Goal: Information Seeking & Learning: Learn about a topic

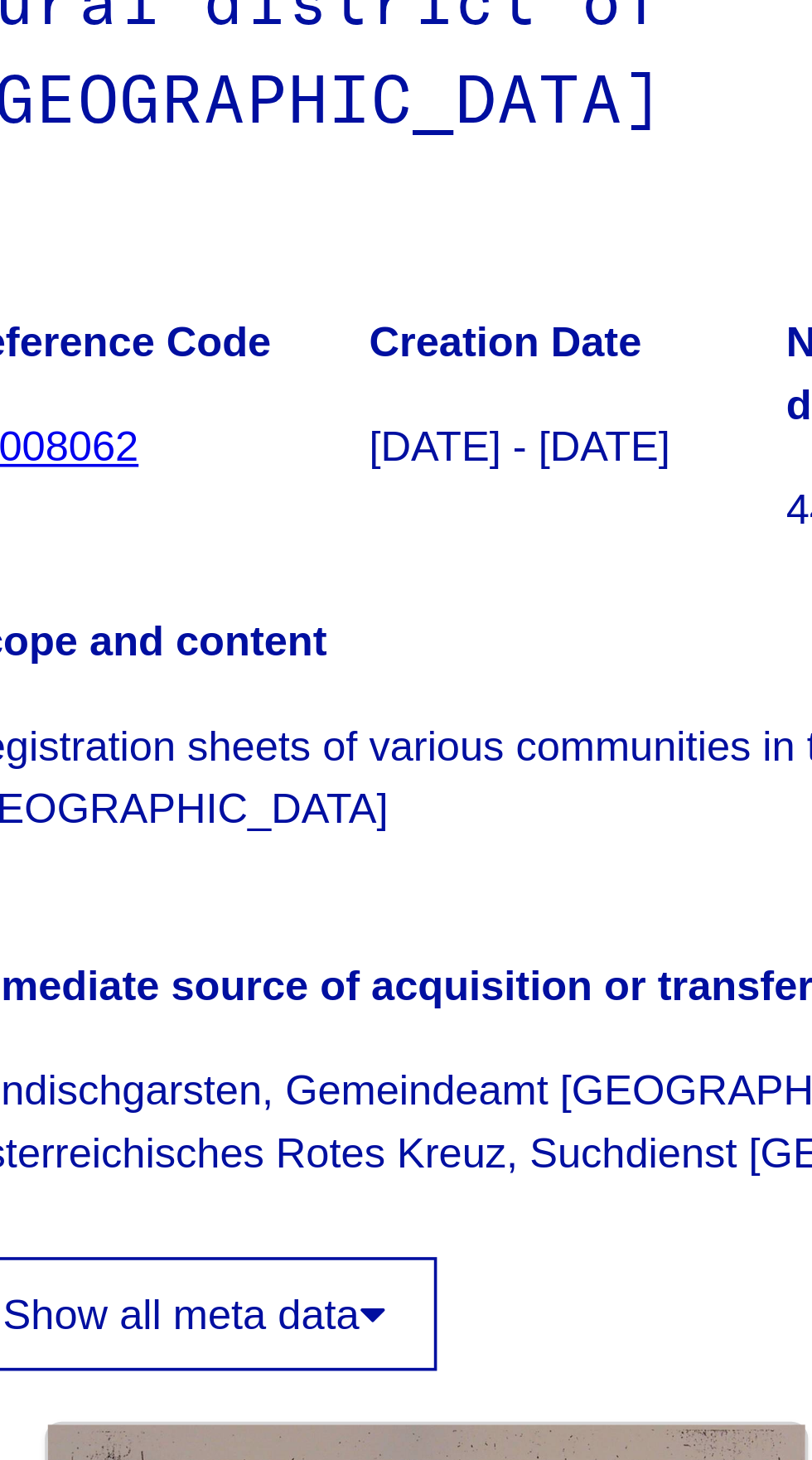
click at [477, 464] on link "10008062" at bounding box center [459, 470] width 52 height 13
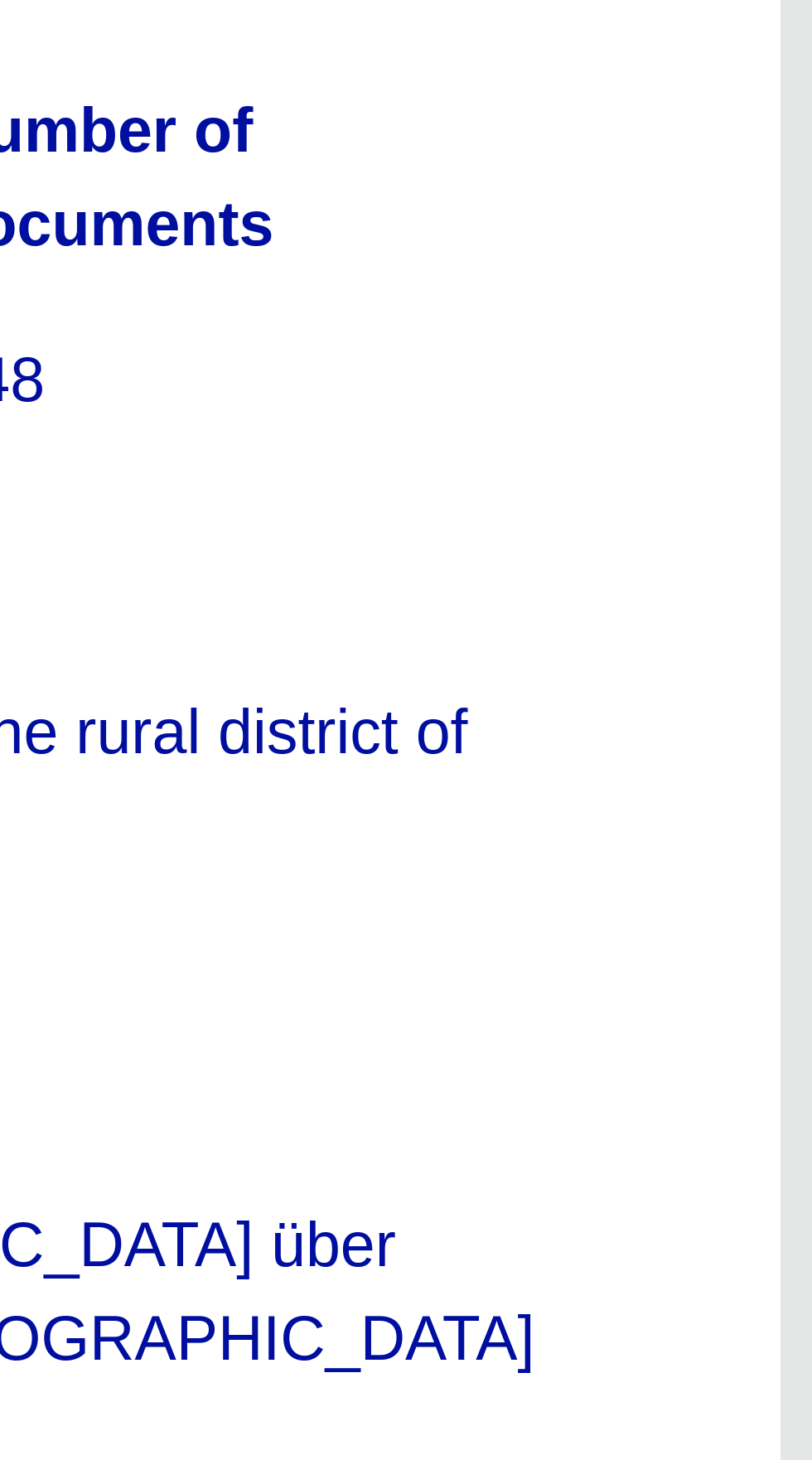
scroll to position [635, 17]
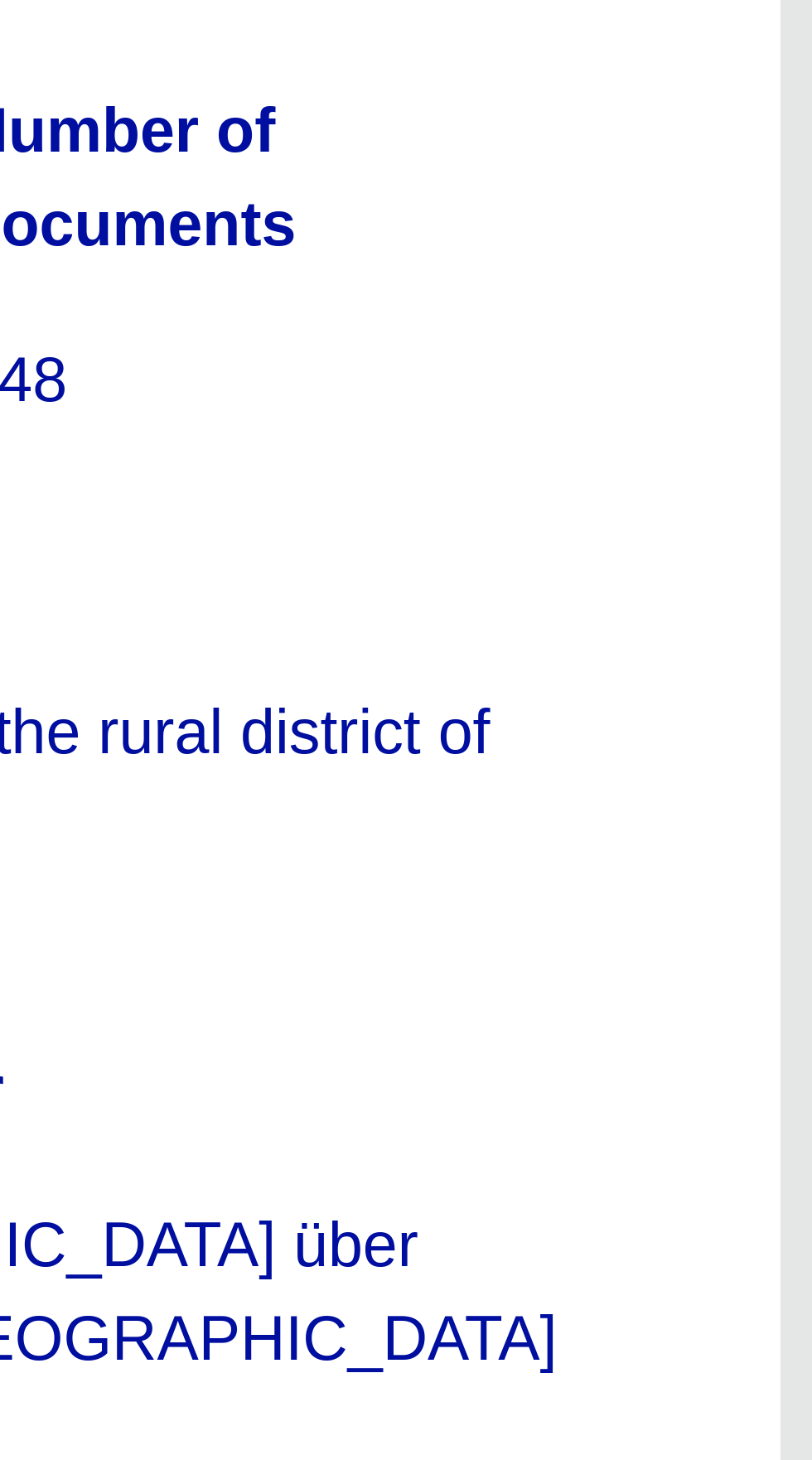
click at [706, 1234] on icon "Next page" at bounding box center [706, 1246] width 23 height 23
type input "*"
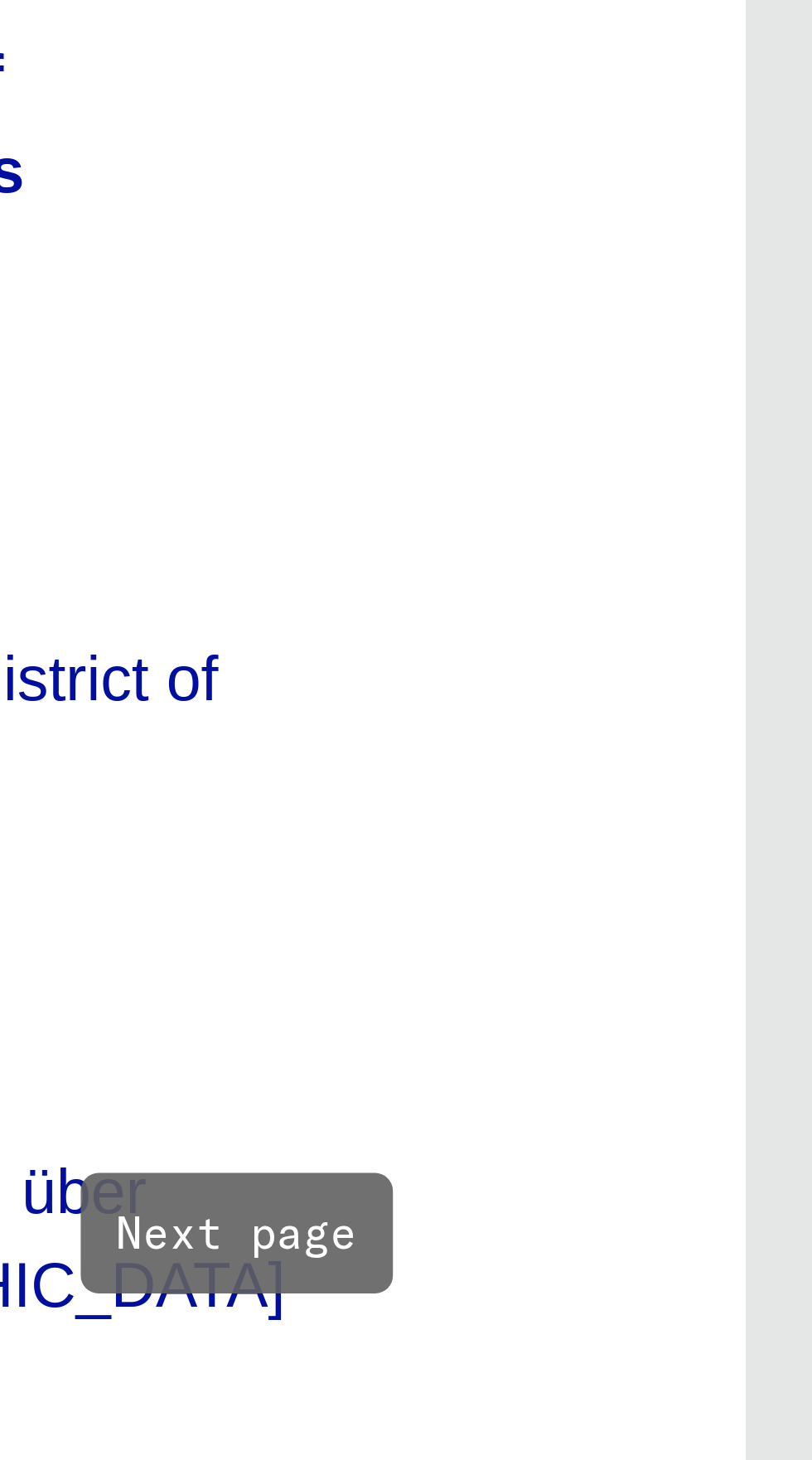
scroll to position [637, 20]
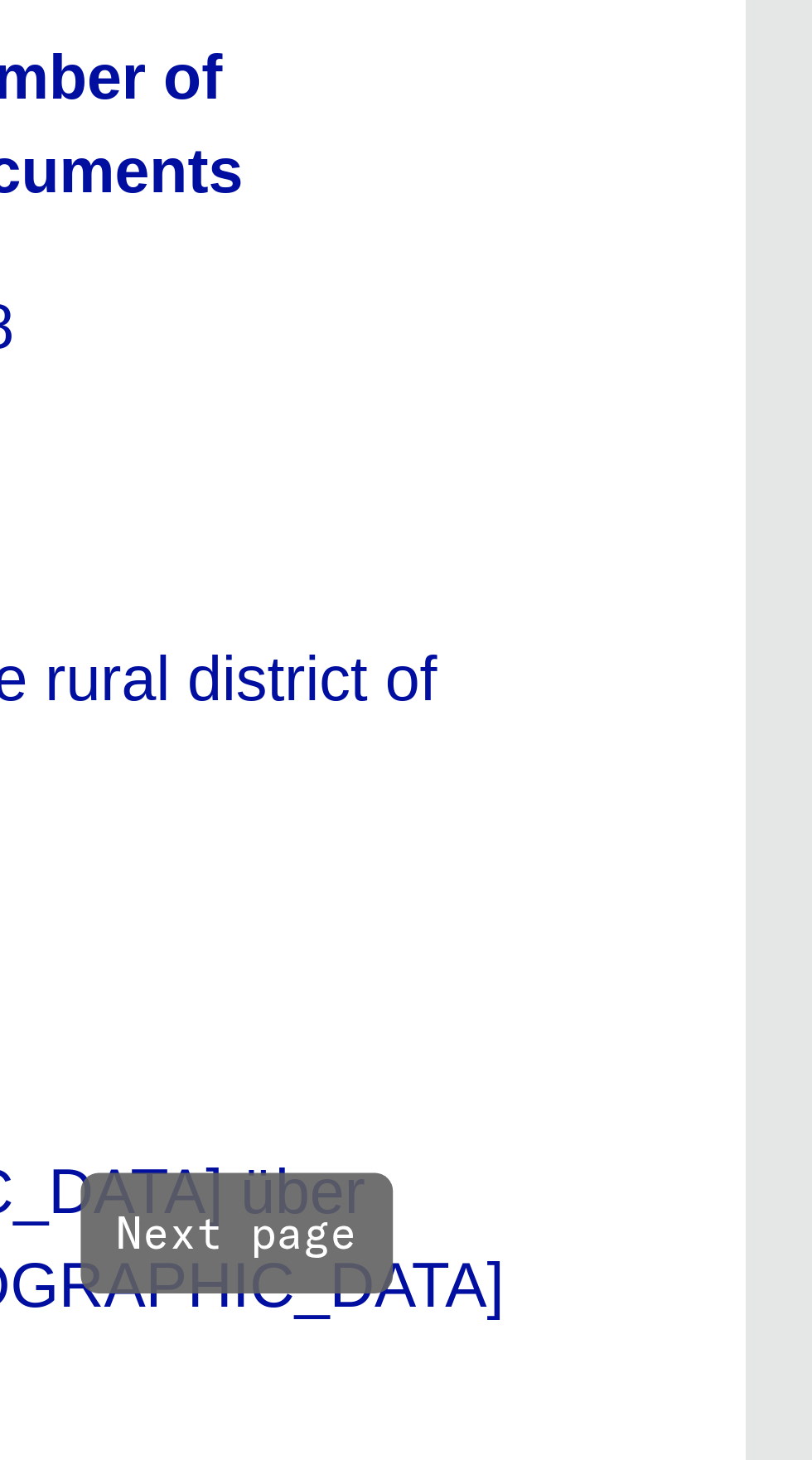
click at [701, 1235] on icon "Next page" at bounding box center [702, 1247] width 23 height 23
type input "*"
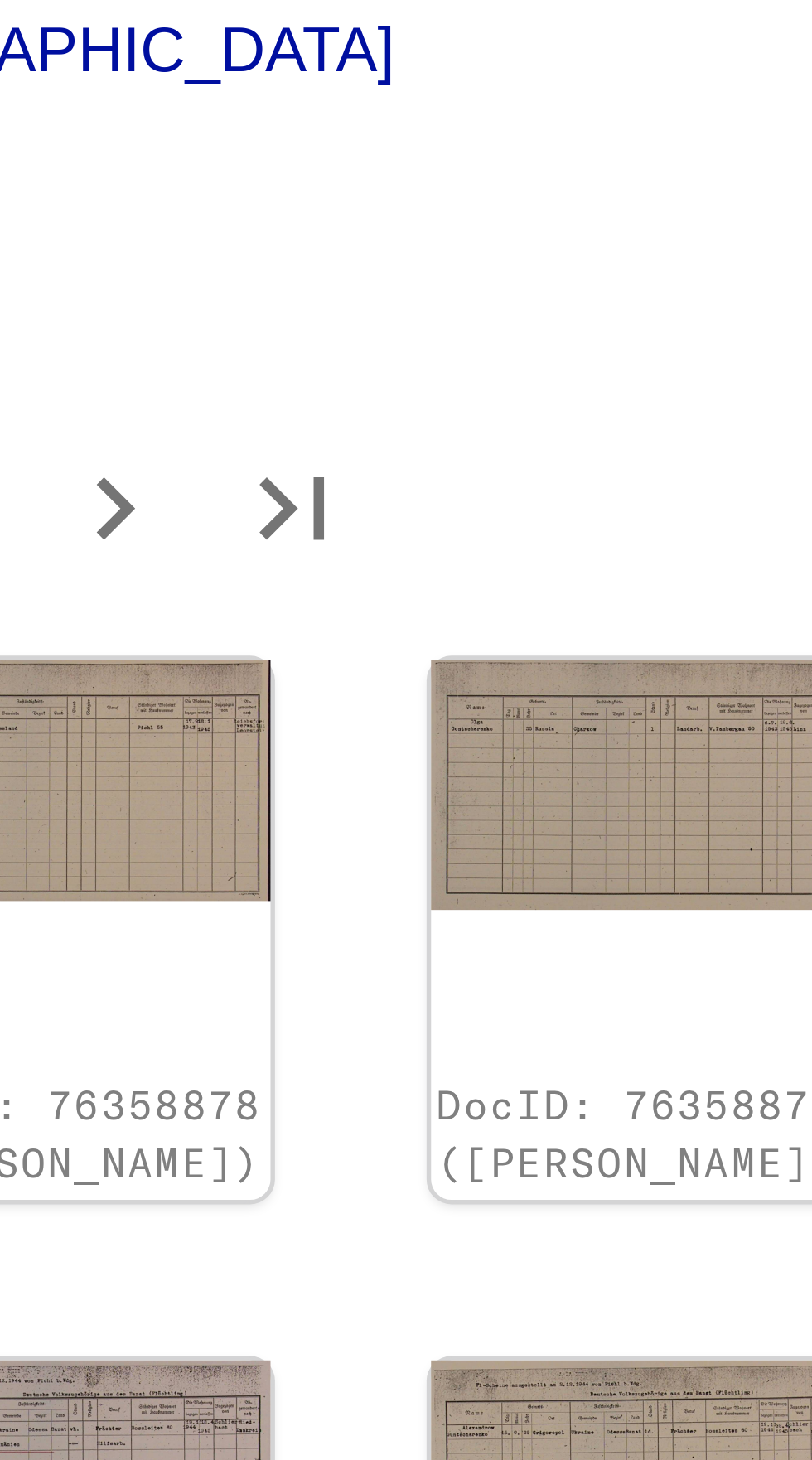
scroll to position [434, 204]
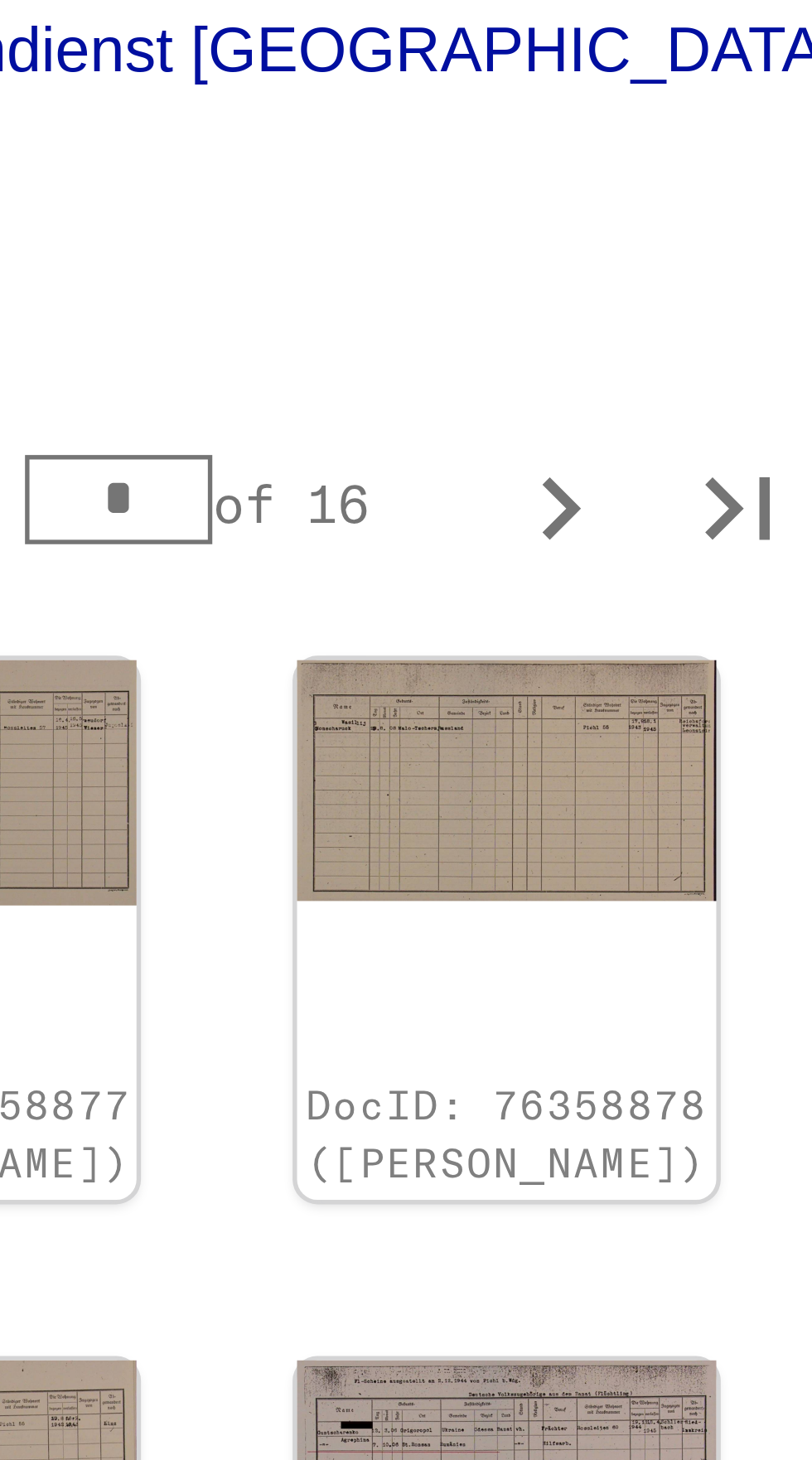
click at [602, 1241] on icon "Next page" at bounding box center [602, 1247] width 7 height 12
type input "*"
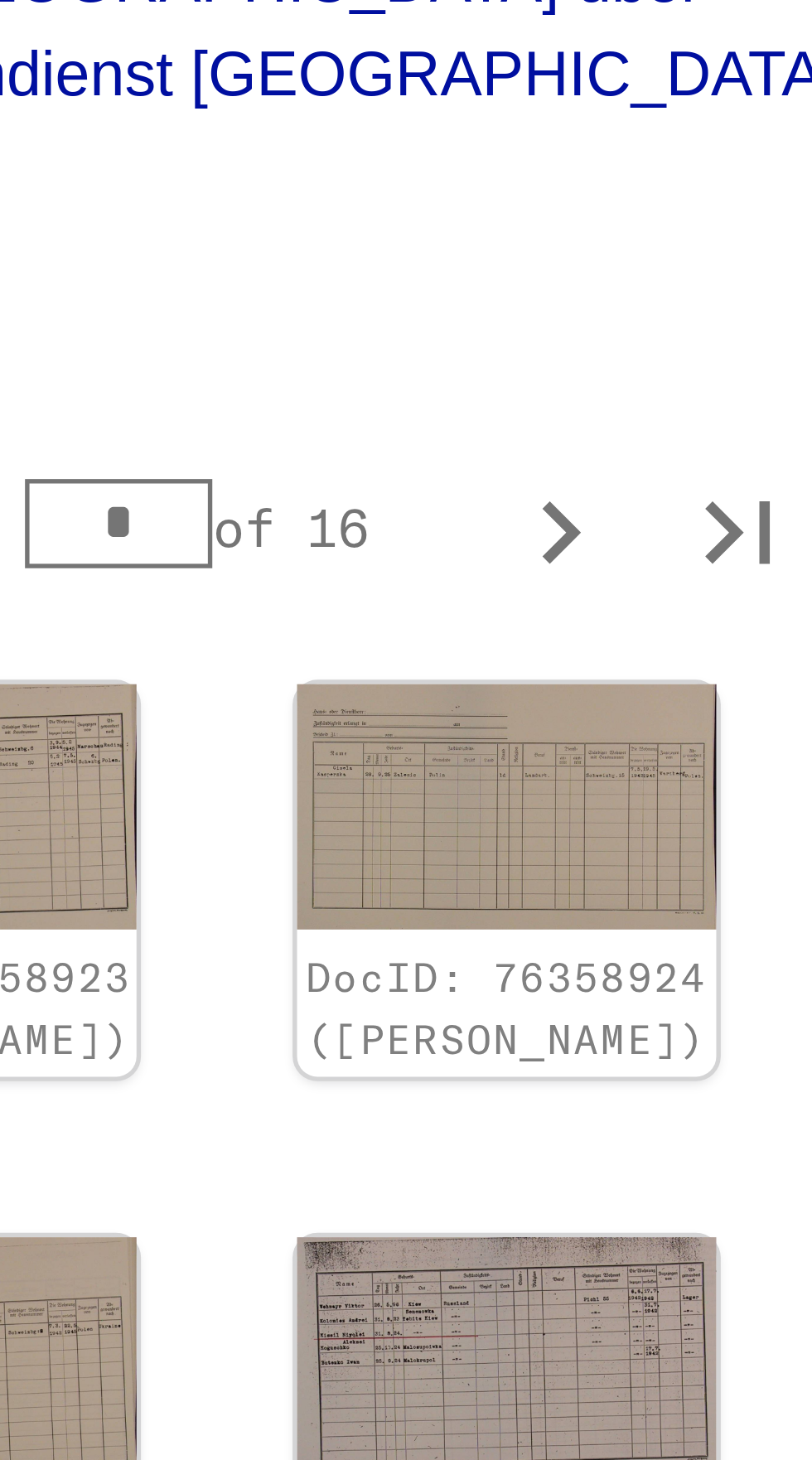
scroll to position [351, 121]
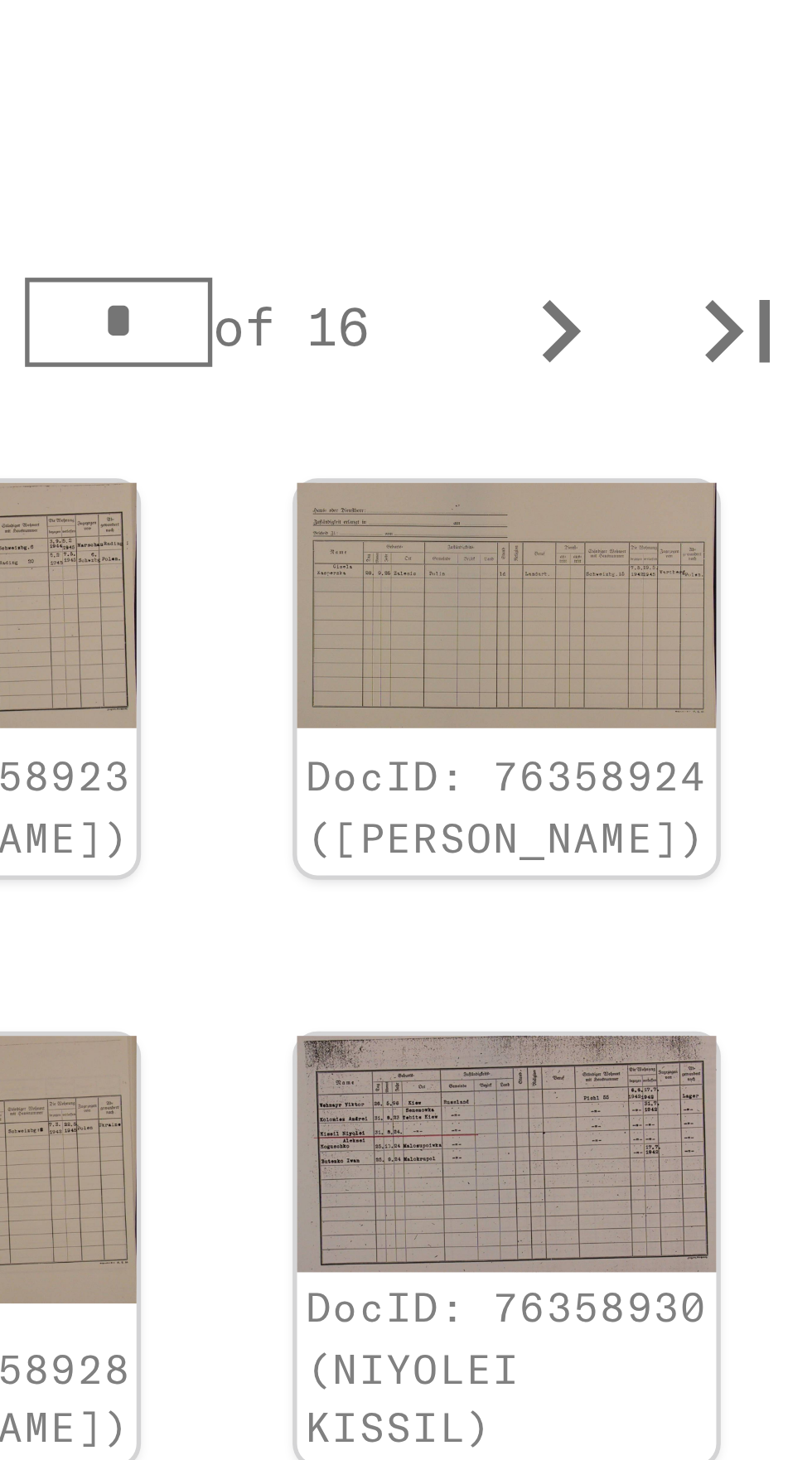
click at [604, 1234] on icon "Next page" at bounding box center [602, 1246] width 23 height 23
type input "*"
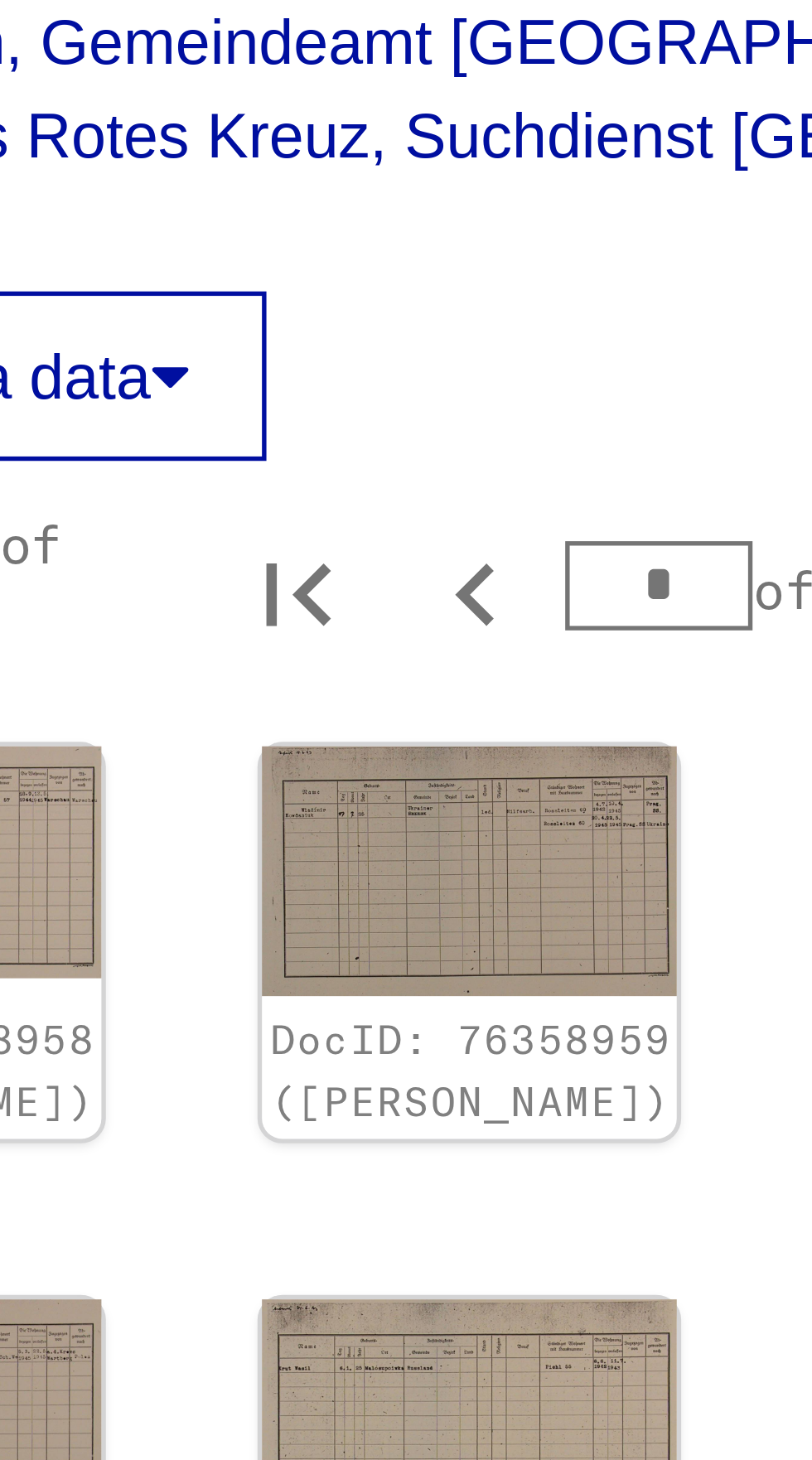
scroll to position [0, 139]
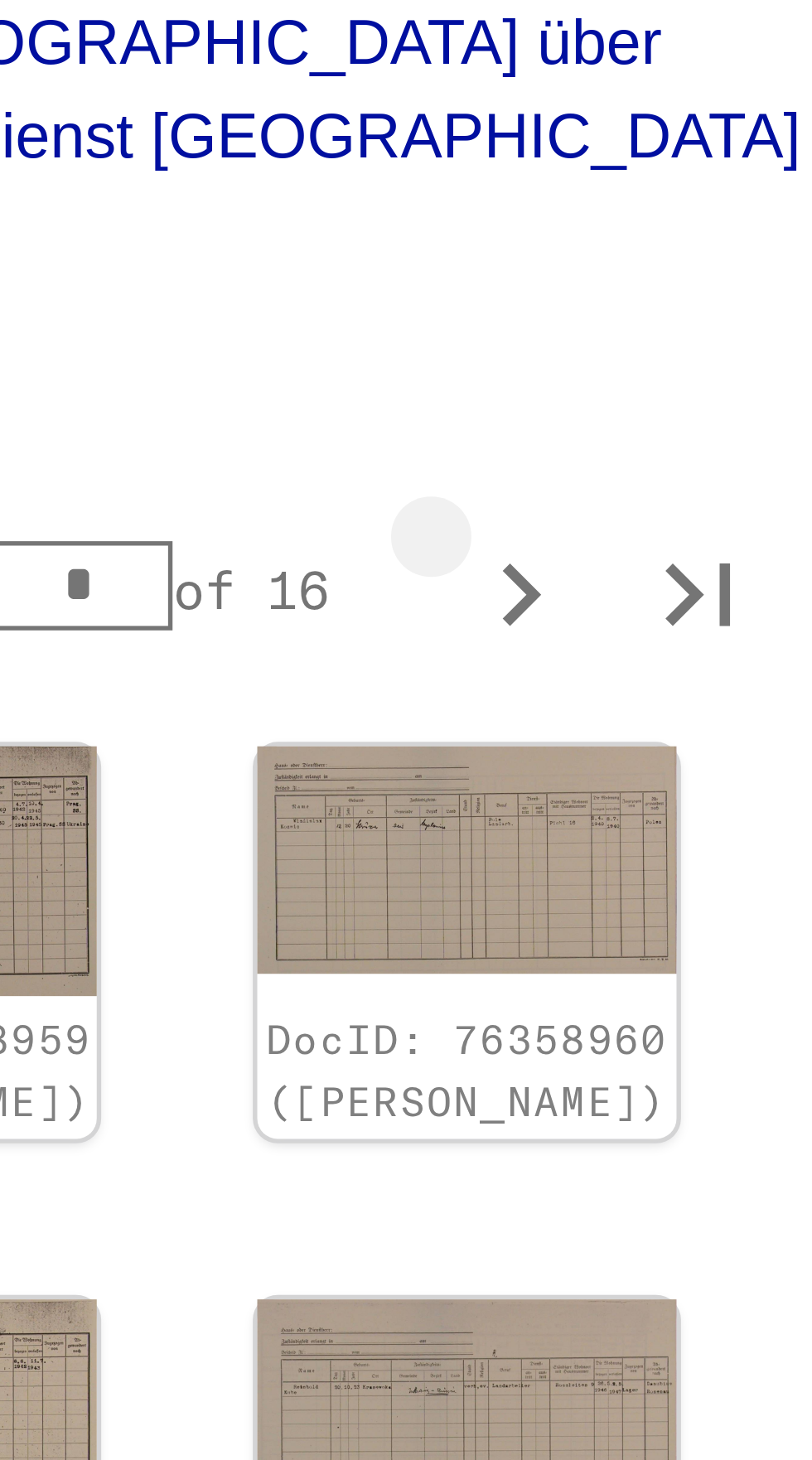
click at [583, 740] on icon "Next page" at bounding box center [583, 752] width 23 height 23
type input "*"
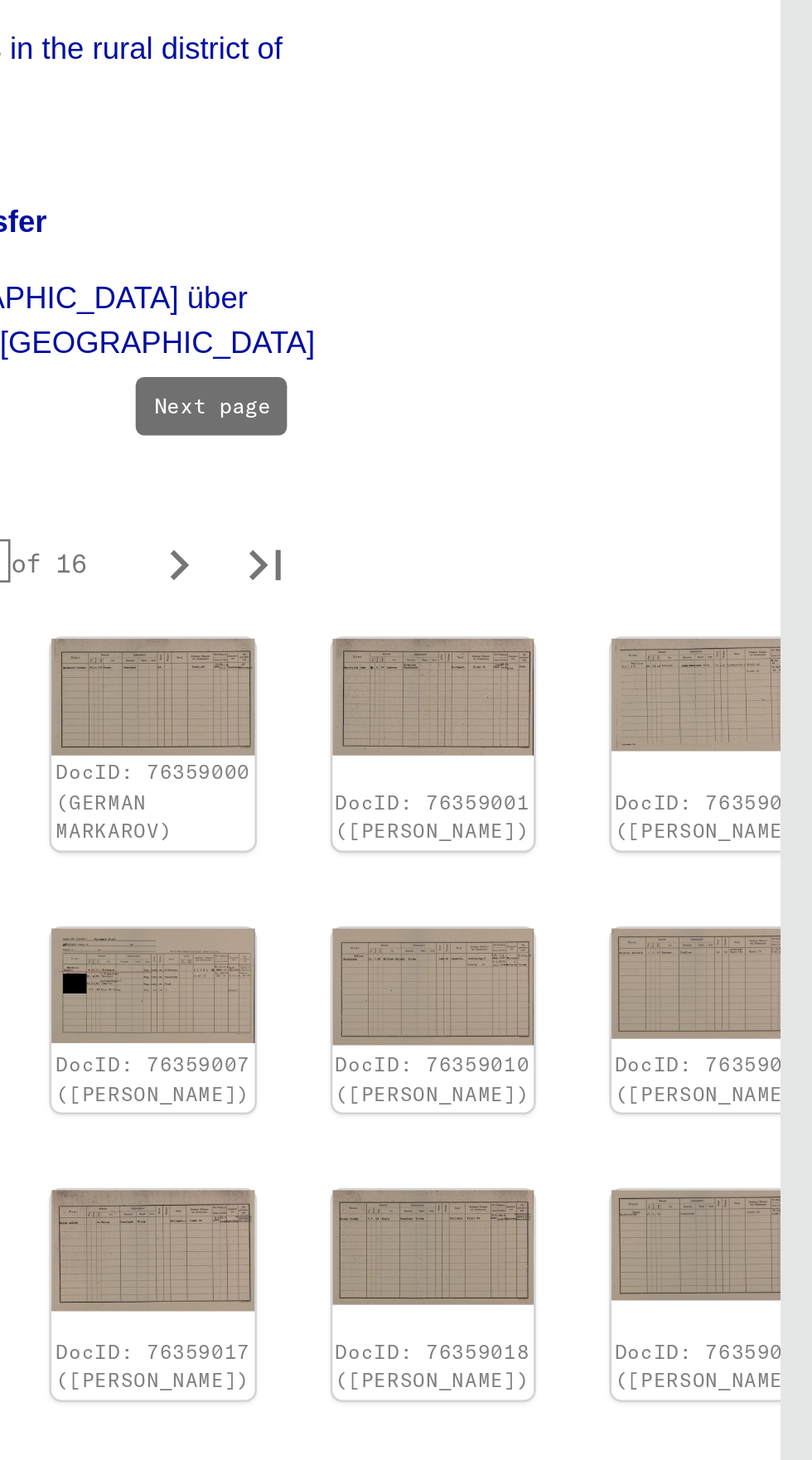
scroll to position [402, 153]
click at [605, 1241] on icon "Last page" at bounding box center [602, 1247] width 12 height 12
type input "**"
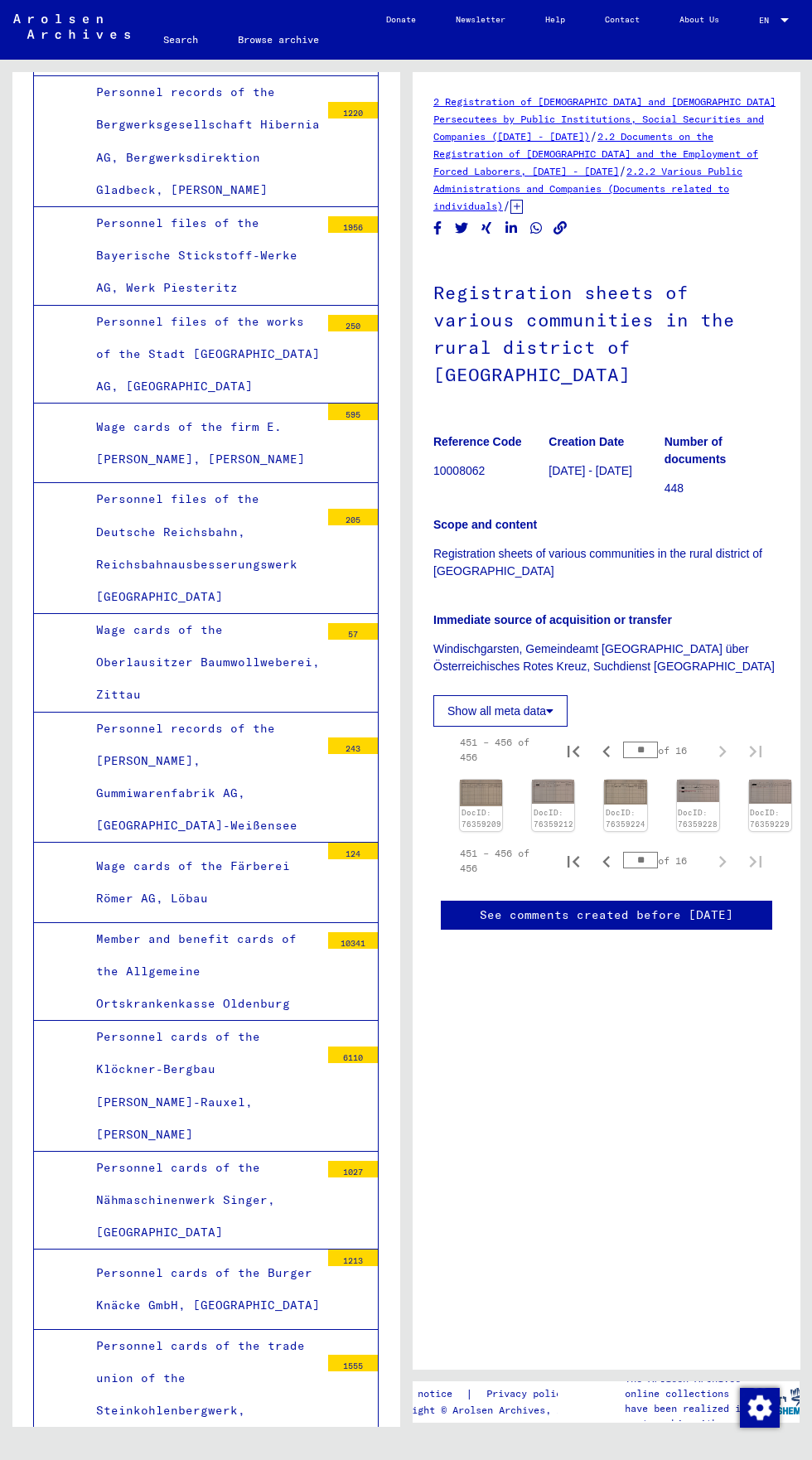
scroll to position [7860, 0]
